Goal: Information Seeking & Learning: Check status

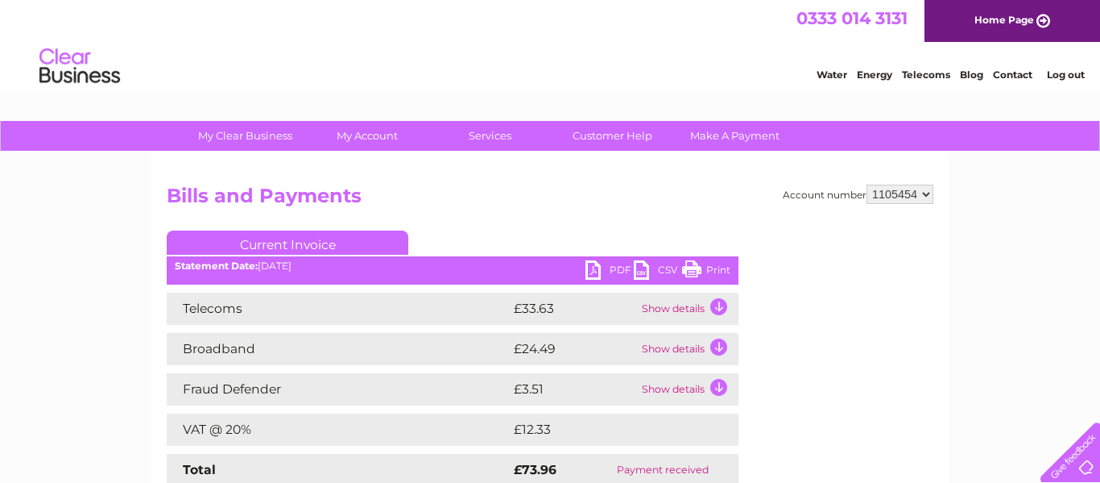
click at [718, 304] on td "Show details" at bounding box center [688, 308] width 101 height 32
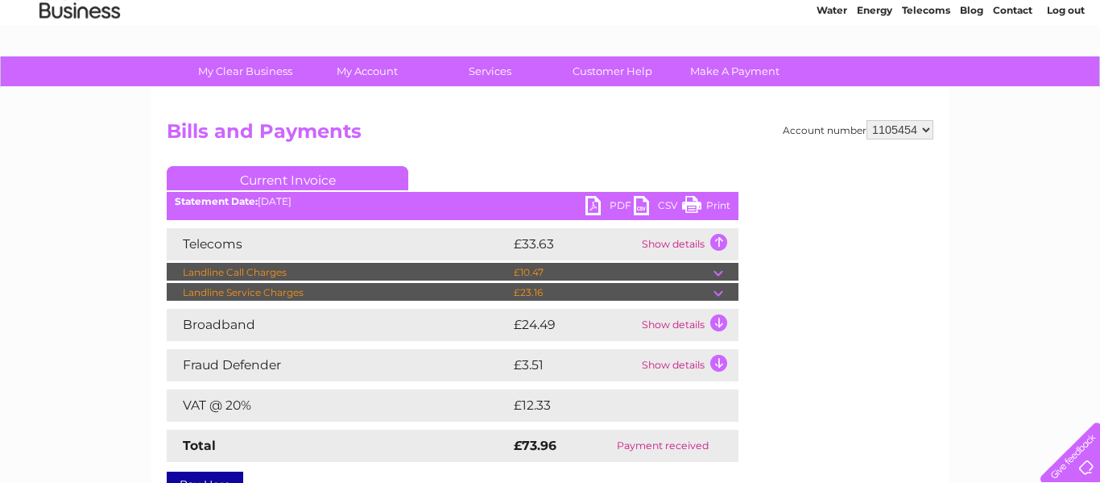
scroll to position [97, 0]
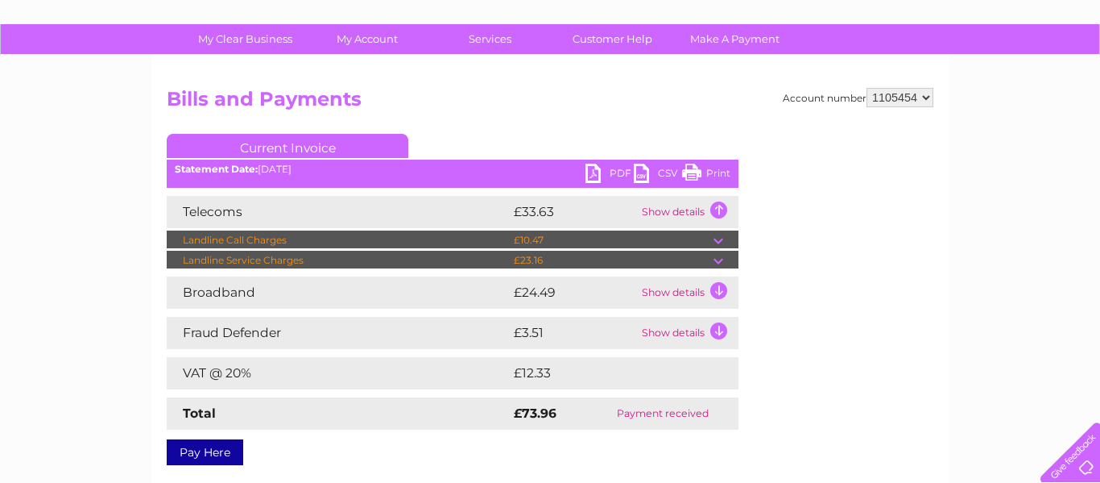
click at [719, 263] on td at bounding box center [726, 260] width 25 height 19
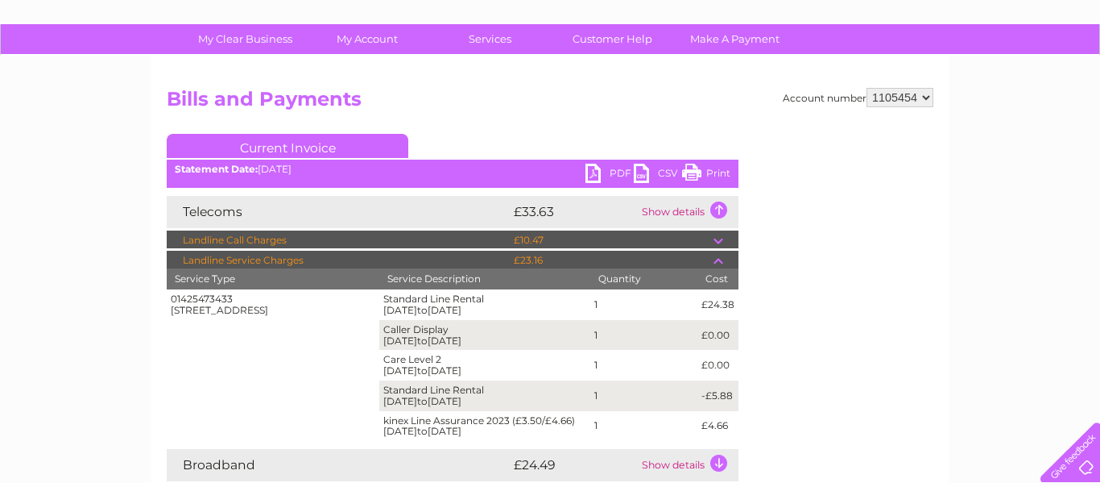
click at [1075, 273] on div "My Clear Business Login Details My Details My Preferences Link Account My Accou…" at bounding box center [550, 473] width 1100 height 898
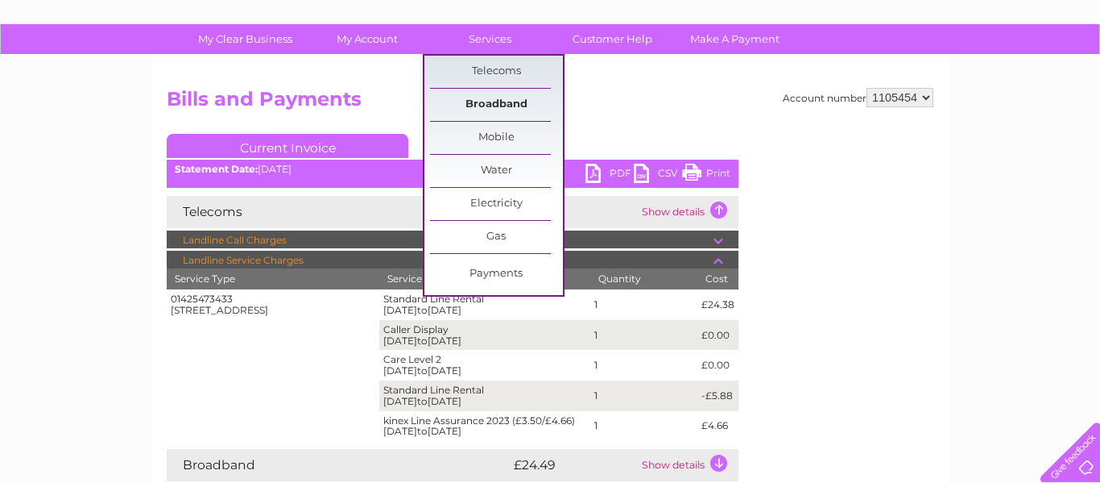
click at [488, 101] on link "Broadband" at bounding box center [496, 105] width 133 height 32
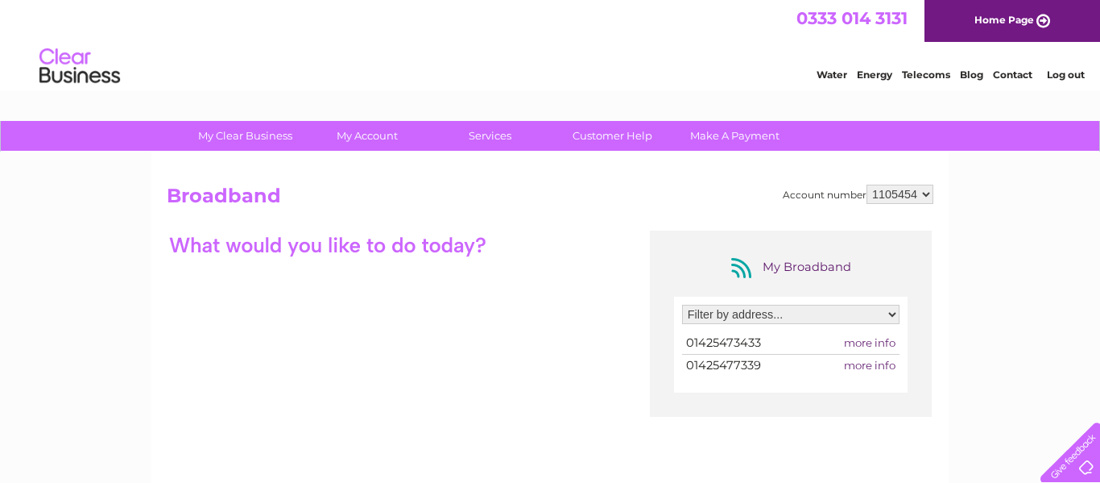
click at [830, 317] on select "Filter by address... 22 Christchurch Road, Ringwood, Hampshire, BH24 1DN" at bounding box center [791, 314] width 218 height 19
select select "2231085"
click at [682, 305] on select "Filter by address... 22 Christchurch Road, Ringwood, Hampshire, BH24 1DN" at bounding box center [791, 314] width 218 height 19
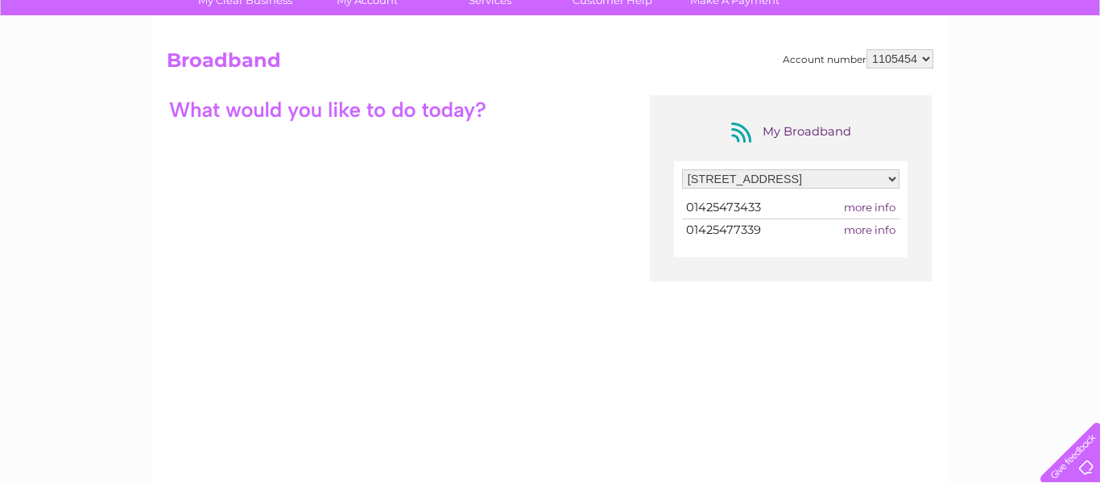
scroll to position [193, 0]
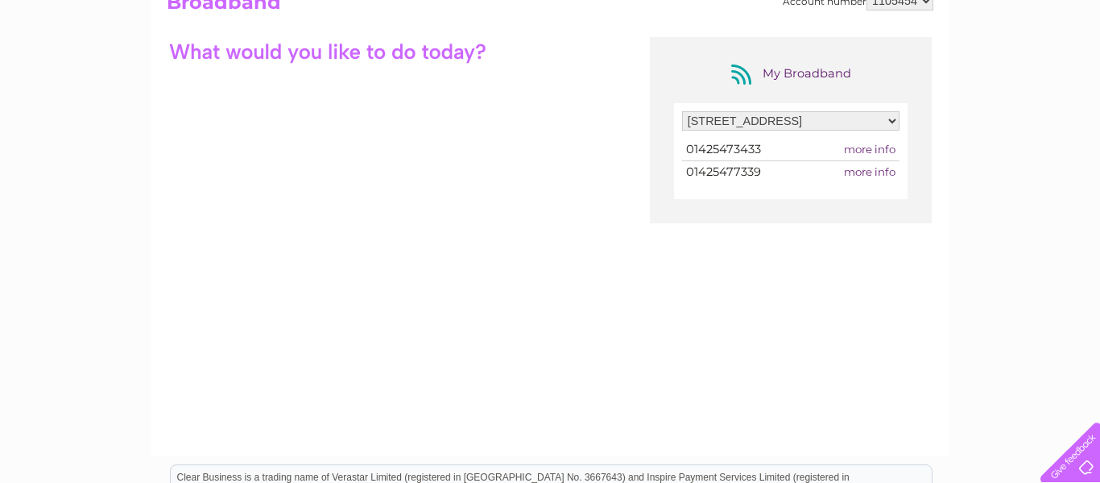
click at [880, 149] on span "more info" at bounding box center [870, 149] width 52 height 13
click at [879, 147] on span "more info" at bounding box center [870, 149] width 52 height 13
click at [885, 147] on span "more info" at bounding box center [870, 149] width 52 height 13
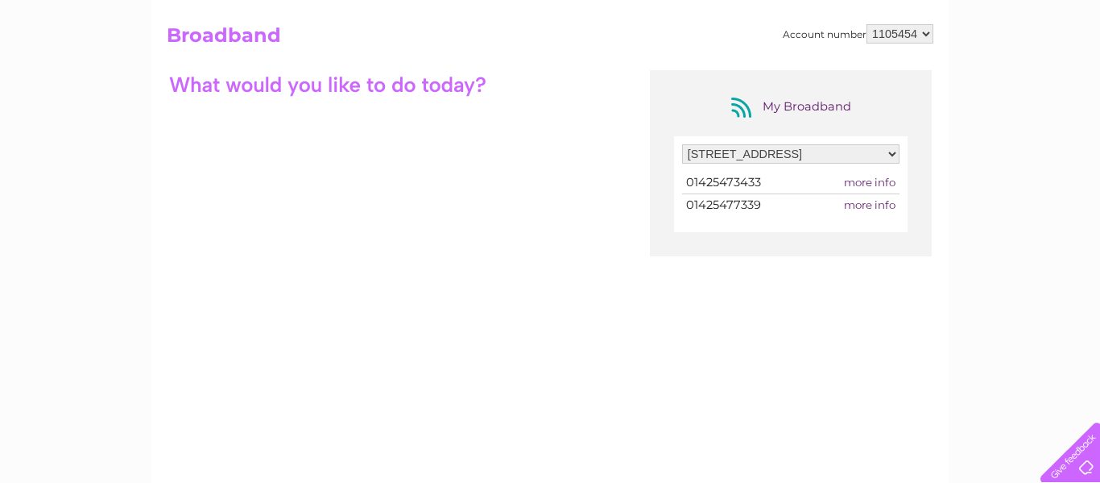
scroll to position [161, 0]
click at [868, 175] on span "more info" at bounding box center [870, 181] width 52 height 13
click at [879, 203] on span "more info" at bounding box center [870, 203] width 52 height 13
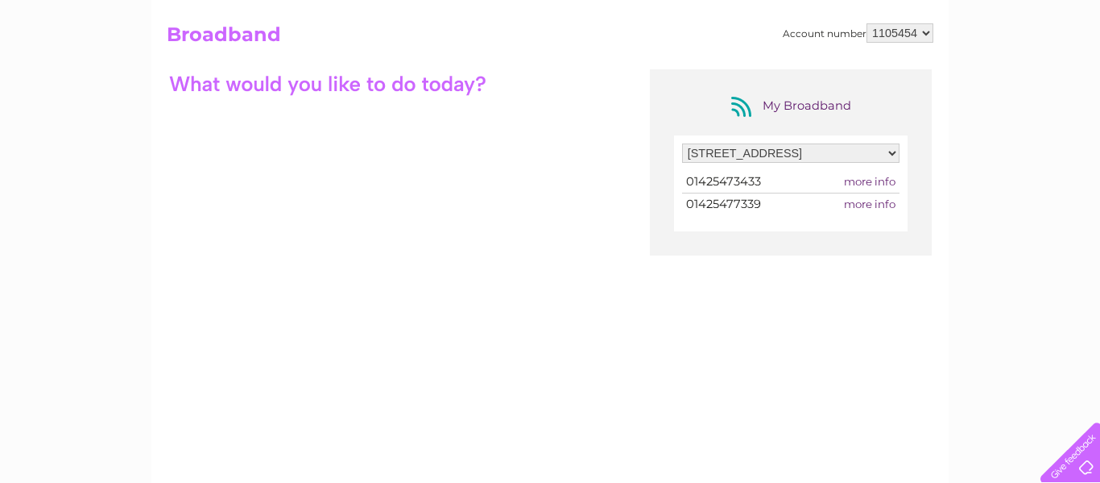
click at [863, 152] on select "Filter by address... [STREET_ADDRESS]" at bounding box center [791, 152] width 218 height 19
click at [682, 143] on select "Filter by address... 22 Christchurch Road, Ringwood, Hampshire, BH24 1DN" at bounding box center [791, 152] width 218 height 19
click at [769, 151] on select "Filter by address... [STREET_ADDRESS]" at bounding box center [791, 152] width 218 height 19
select select "2231085"
click at [682, 143] on select "Filter by address... [STREET_ADDRESS]" at bounding box center [791, 152] width 218 height 19
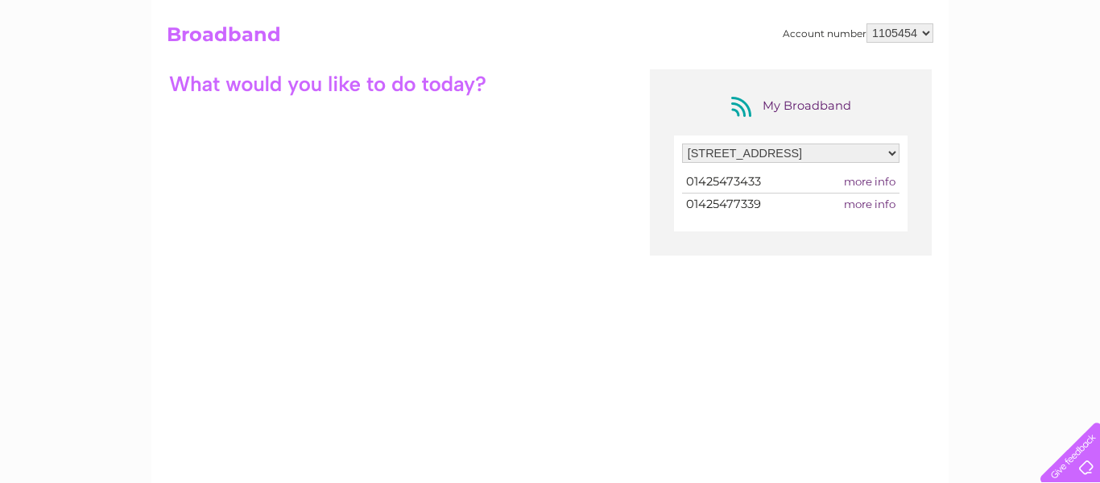
click at [873, 180] on span "more info" at bounding box center [870, 181] width 52 height 13
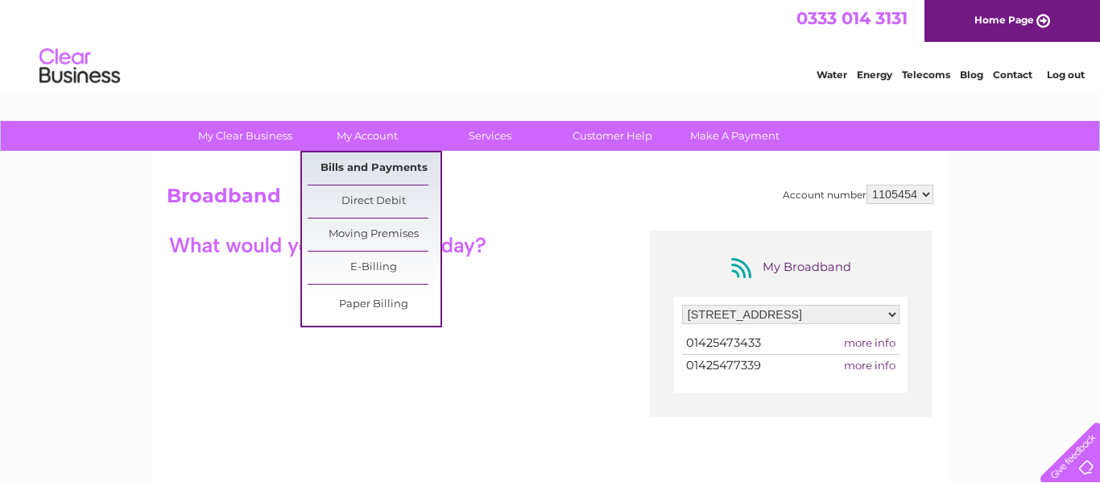
click at [373, 164] on link "Bills and Payments" at bounding box center [374, 168] width 133 height 32
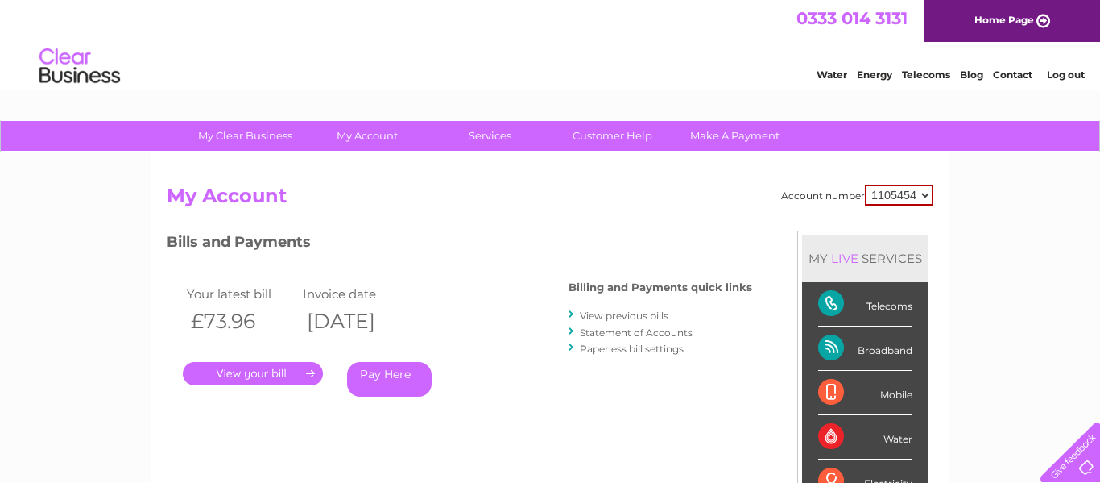
click at [253, 374] on link "." at bounding box center [253, 373] width 140 height 23
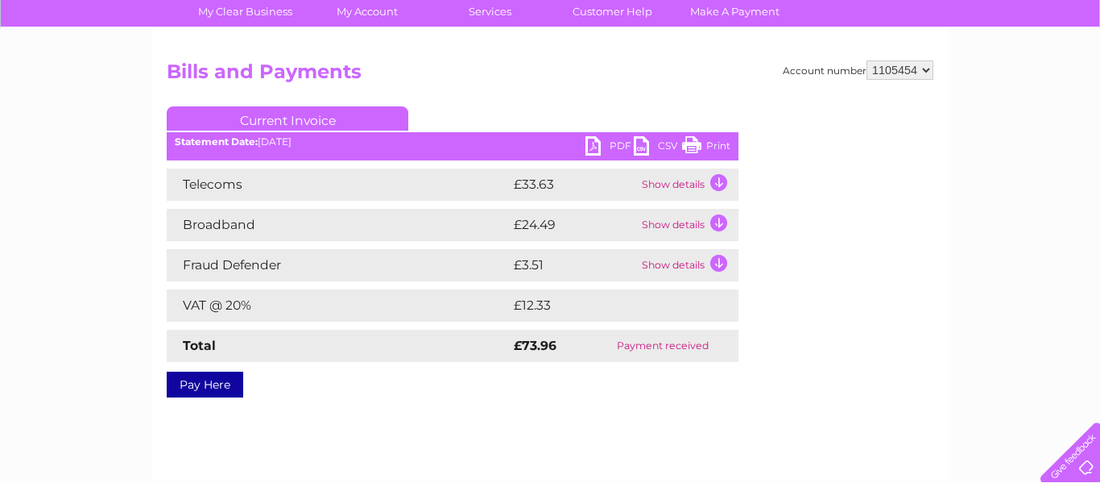
scroll to position [126, 0]
